Goal: Transaction & Acquisition: Purchase product/service

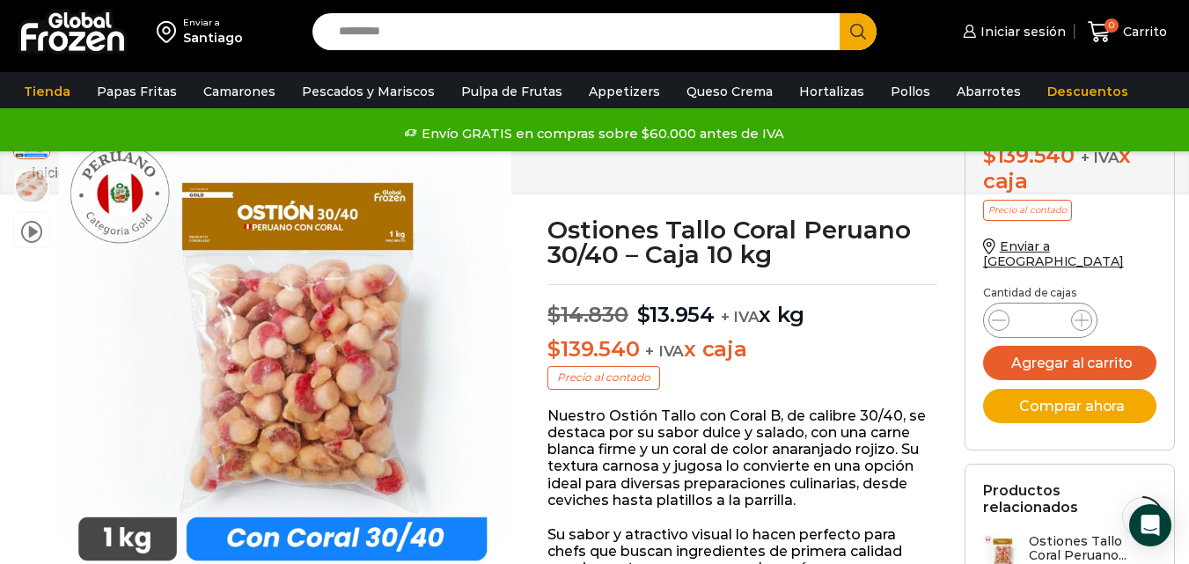
scroll to position [705, 0]
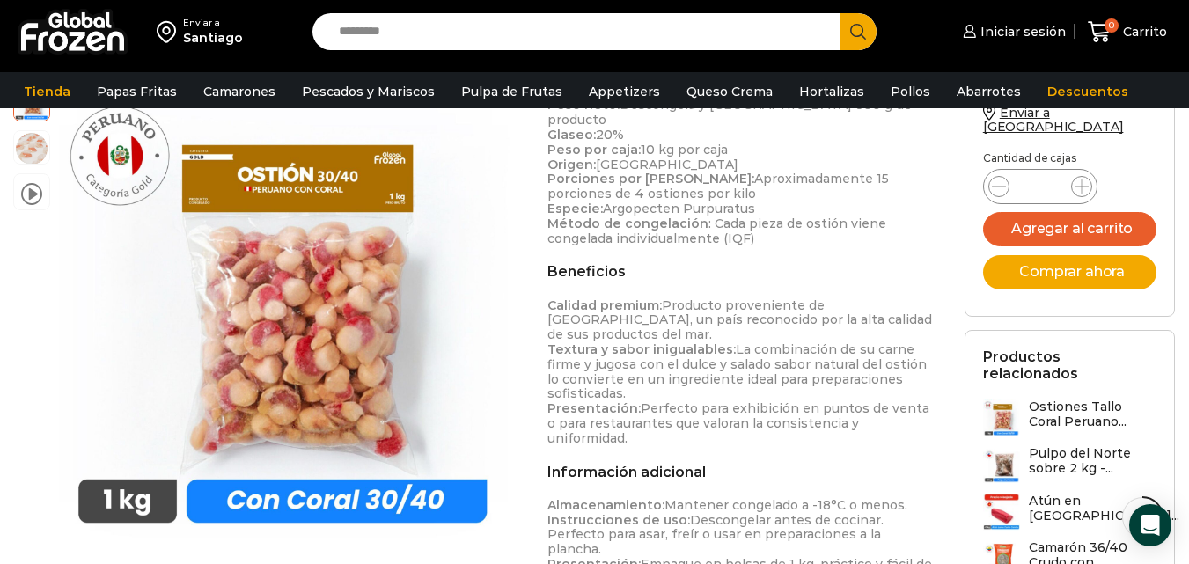
click at [1079, 446] on h3 "Pulpo del Norte sobre 2 kg -..." at bounding box center [1092, 461] width 128 height 30
